Goal: Transaction & Acquisition: Book appointment/travel/reservation

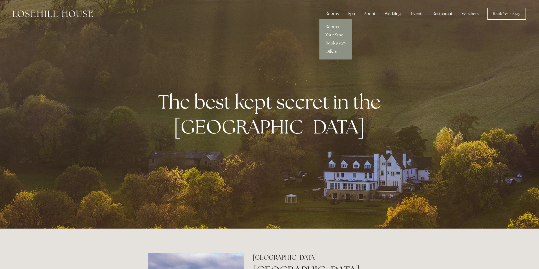
click at [334, 43] on link "Book a stay" at bounding box center [335, 43] width 33 height 8
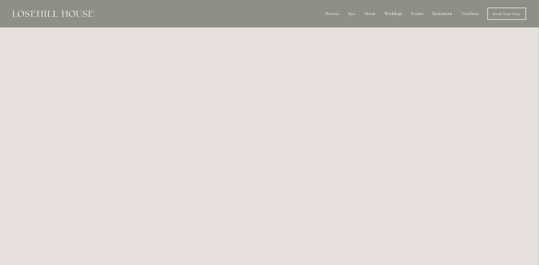
click at [472, 13] on link "Vouchers" at bounding box center [470, 14] width 25 height 10
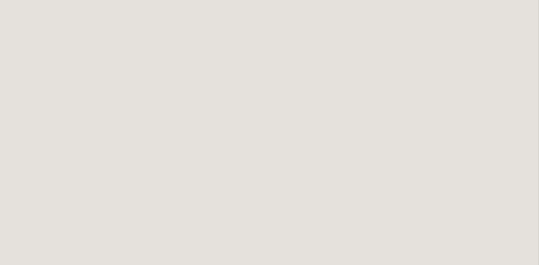
scroll to position [135, 0]
